Goal: Task Accomplishment & Management: Manage account settings

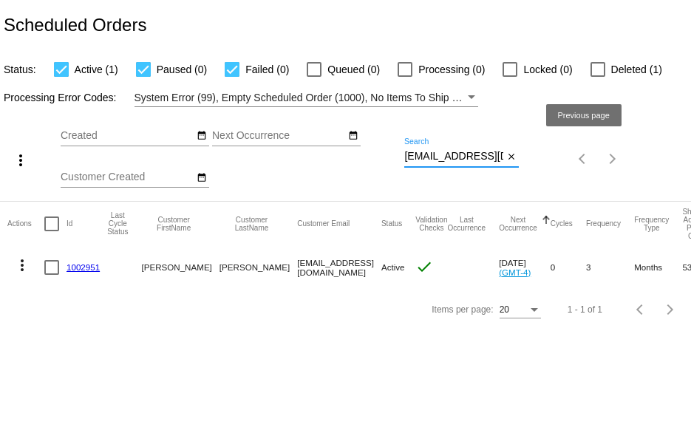
scroll to position [0, 30]
click at [582, 150] on div "more_vert Aug Jan Feb Mar [DATE]" at bounding box center [345, 154] width 691 height 94
paste input "[EMAIL_ADDRESS]"
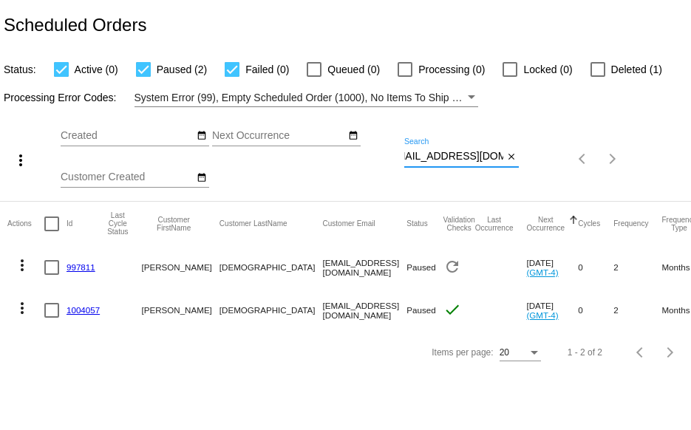
type input "[EMAIL_ADDRESS][DOMAIN_NAME]"
click at [605, 70] on div at bounding box center [597, 69] width 15 height 15
click at [598, 77] on input "Deleted (1)" at bounding box center [597, 77] width 1 height 1
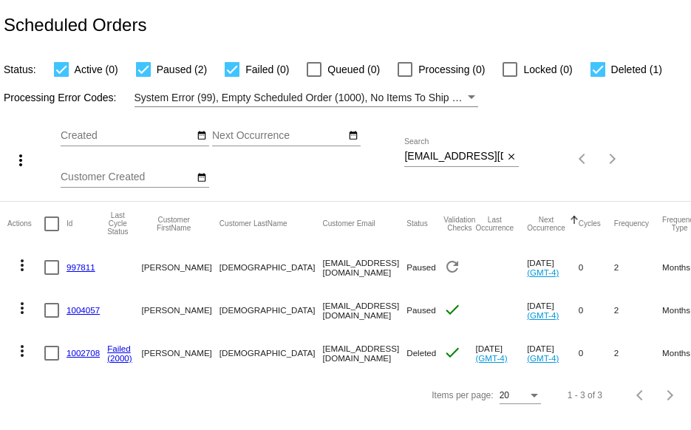
click at [605, 70] on div at bounding box center [597, 69] width 15 height 15
click at [598, 77] on input "Deleted (1)" at bounding box center [597, 77] width 1 height 1
checkbox input "false"
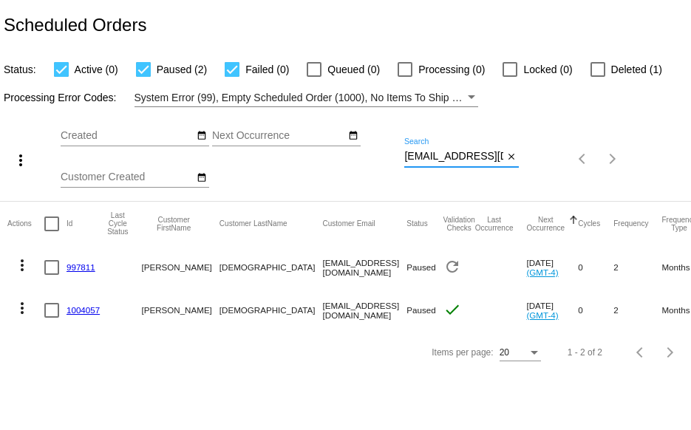
scroll to position [0, 18]
click at [576, 162] on div "more_vert Aug Jan Feb Mar [DATE]" at bounding box center [345, 154] width 691 height 94
paste input "lucygrey108@google"
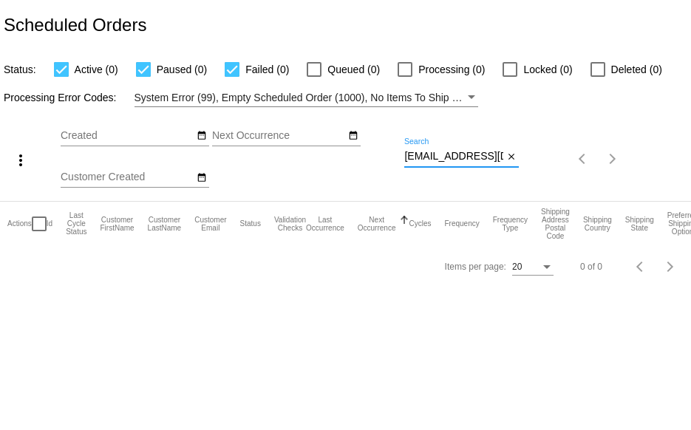
scroll to position [0, 39]
click at [592, 169] on div "more_vert Aug Jan Feb Mar [DATE]" at bounding box center [345, 154] width 691 height 94
paste input "skylark9650@g"
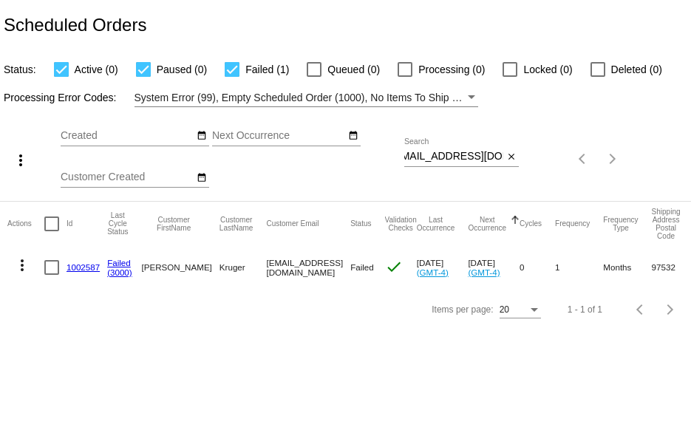
scroll to position [0, 0]
click at [613, 151] on div "more_vert Aug Jan Feb Mar [DATE]" at bounding box center [345, 154] width 691 height 94
paste input "ewjohnson@embarq"
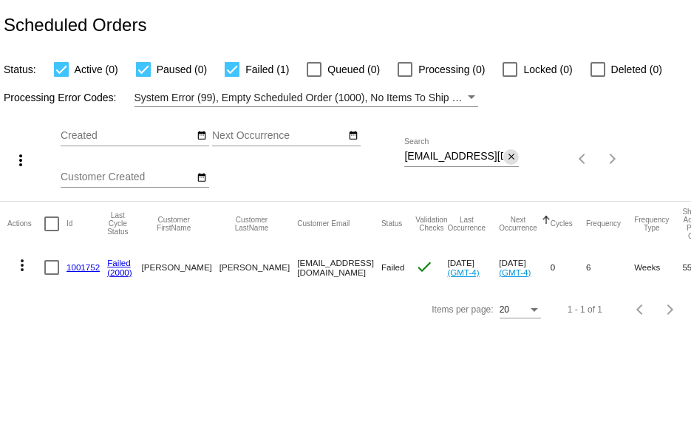
scroll to position [0, 42]
drag, startPoint x: 404, startPoint y: 157, endPoint x: 516, endPoint y: 156, distance: 112.3
click at [514, 157] on div "more_vert Aug Jan Feb Mar [DATE]" at bounding box center [345, 154] width 691 height 94
click at [488, 154] on input "[EMAIL_ADDRESS][DOMAIN_NAME]" at bounding box center [453, 157] width 99 height 12
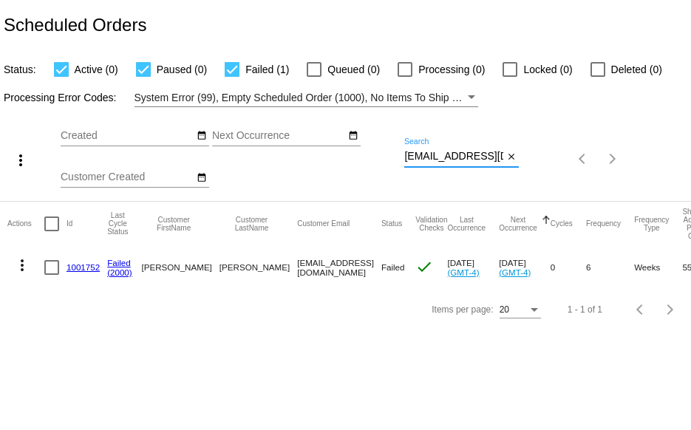
drag, startPoint x: 502, startPoint y: 159, endPoint x: 294, endPoint y: 149, distance: 207.9
click at [294, 147] on div "more_vert Aug Jan Feb Mar [DATE]" at bounding box center [345, 154] width 691 height 94
paste input "ljordanm118@g"
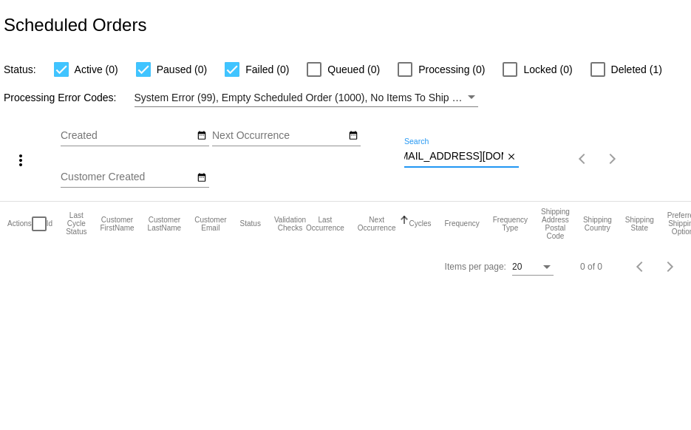
type input "[EMAIL_ADDRESS][DOMAIN_NAME]"
click at [598, 67] on div at bounding box center [597, 69] width 15 height 15
click at [598, 77] on input "Deleted (1)" at bounding box center [597, 77] width 1 height 1
checkbox input "true"
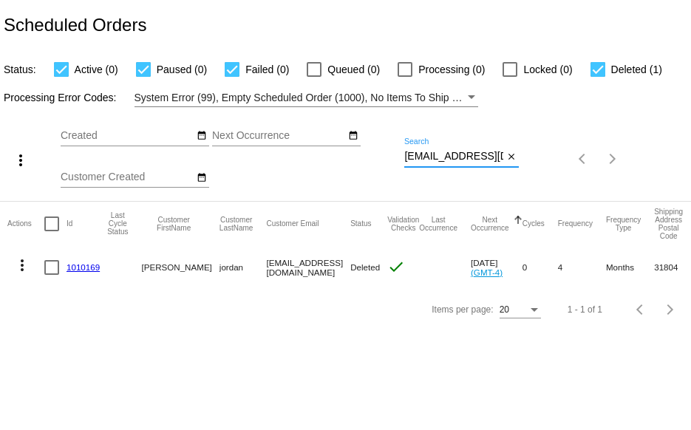
drag, startPoint x: 406, startPoint y: 154, endPoint x: 520, endPoint y: 154, distance: 114.6
click at [520, 154] on div "more_vert Aug Jan Feb Mar [DATE]" at bounding box center [345, 154] width 691 height 94
click at [475, 153] on input "[EMAIL_ADDRESS][DOMAIN_NAME]" at bounding box center [453, 157] width 99 height 12
drag, startPoint x: 404, startPoint y: 155, endPoint x: 568, endPoint y: 165, distance: 163.6
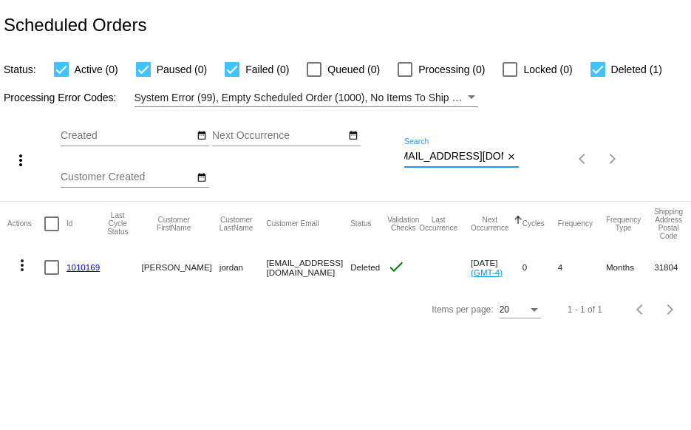
click at [558, 156] on div "more_vert Aug Jan Feb Mar [DATE]" at bounding box center [345, 154] width 691 height 94
paste input "[EMAIL_ADDRESS][DOMAIN_NAME]"
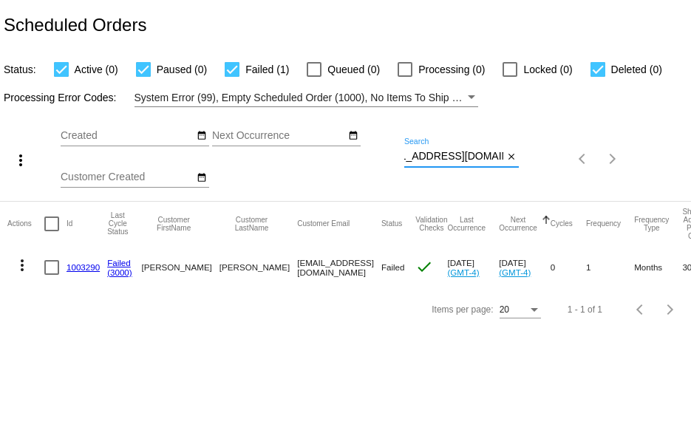
type input "[EMAIL_ADDRESS][DOMAIN_NAME]"
